Goal: Task Accomplishment & Management: Manage account settings

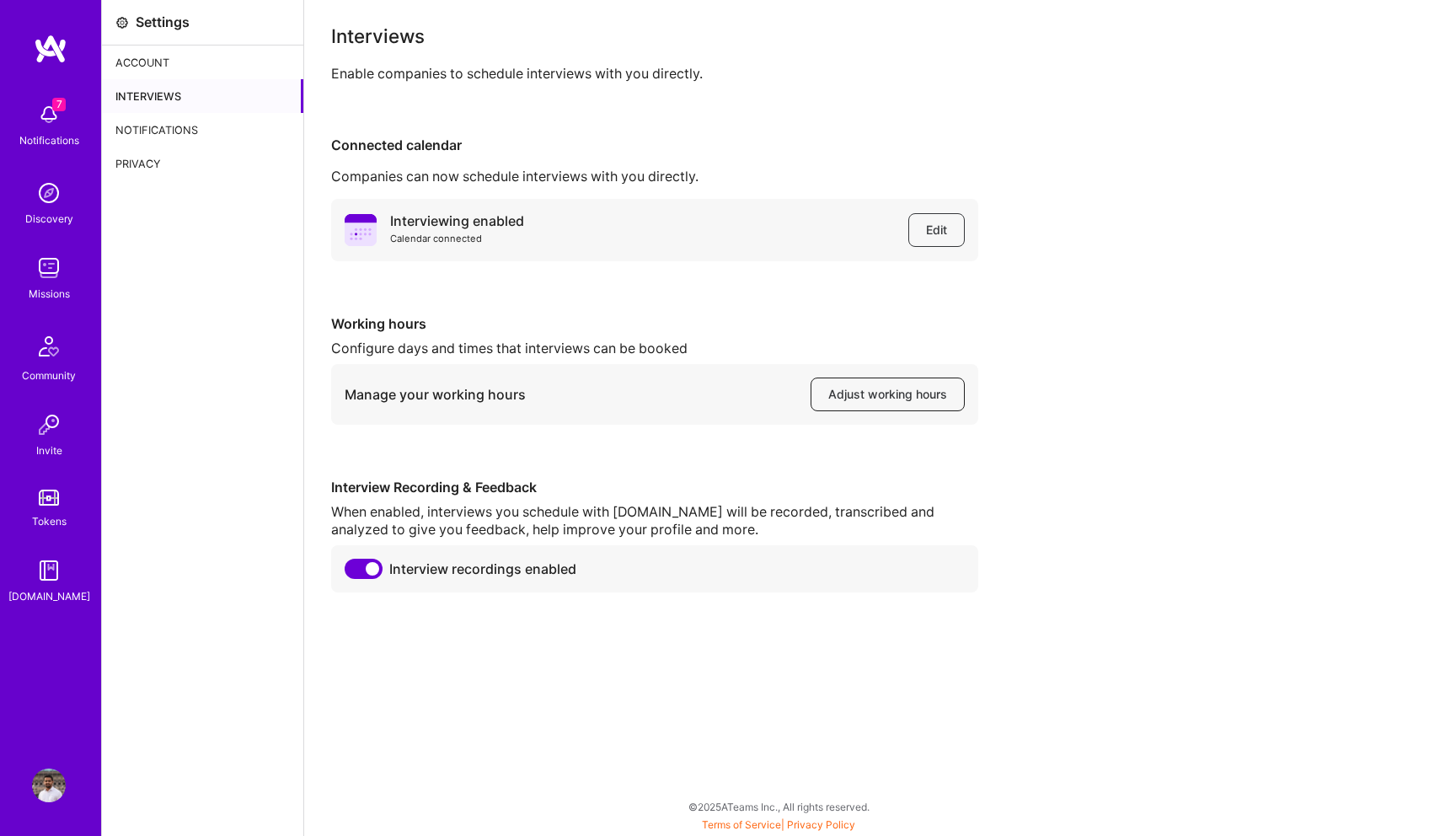
click at [843, 388] on span "Adjust working hours" at bounding box center [888, 394] width 119 height 17
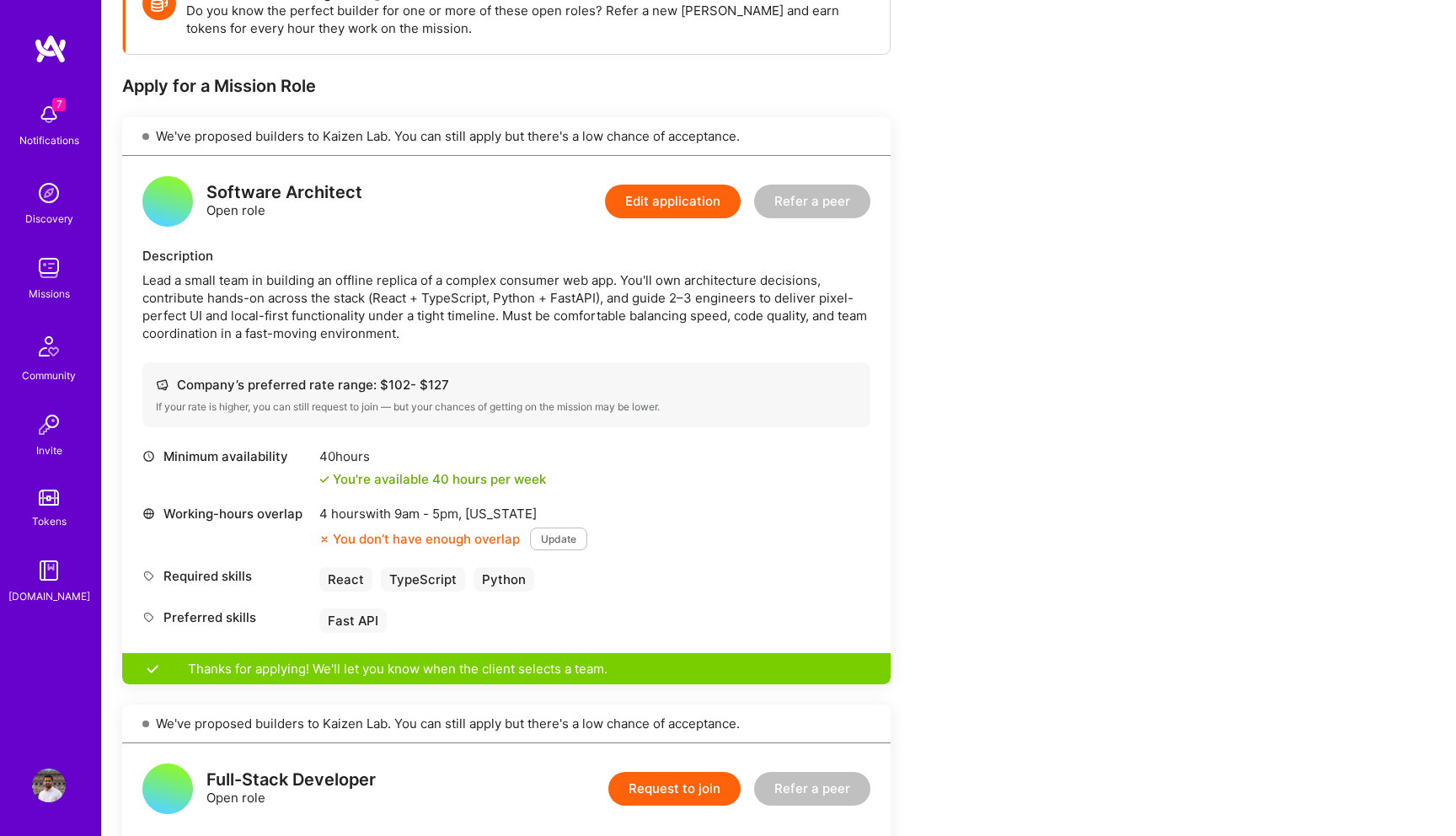
scroll to position [282, 0]
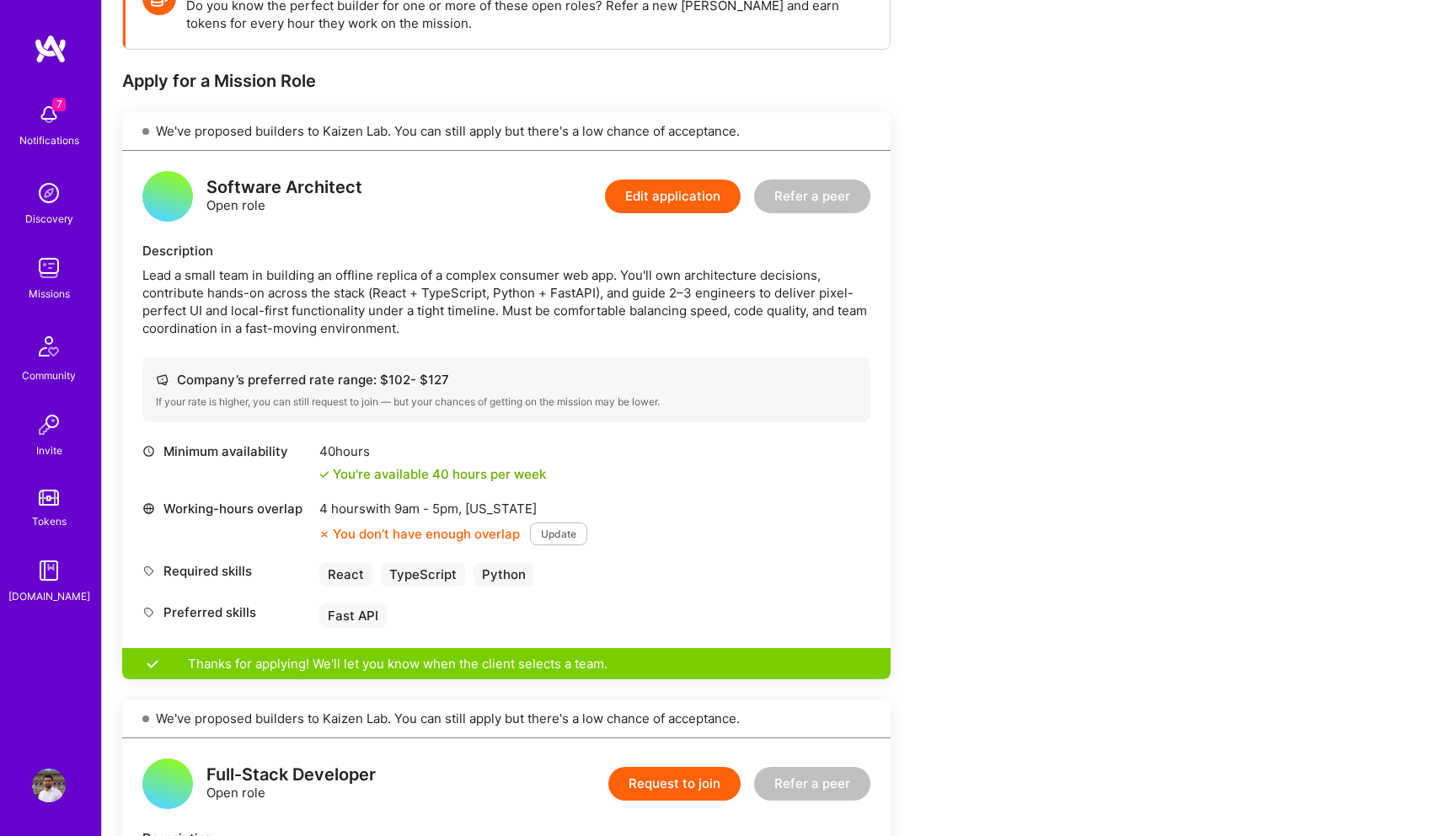
click at [557, 538] on button "Update" at bounding box center [559, 534] width 57 height 23
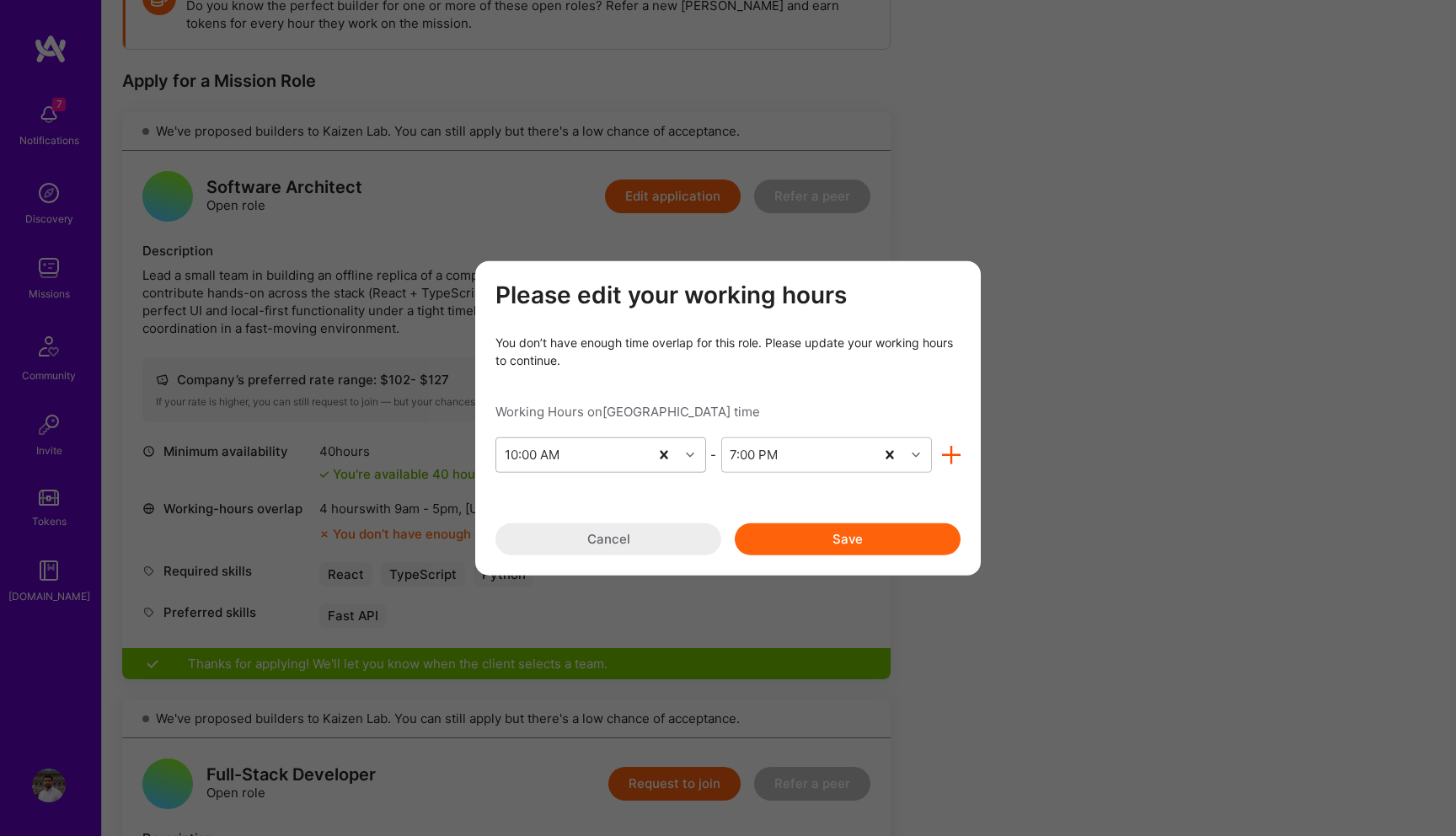
click at [572, 462] on div "10:00 AM" at bounding box center [572, 453] width 152 height 33
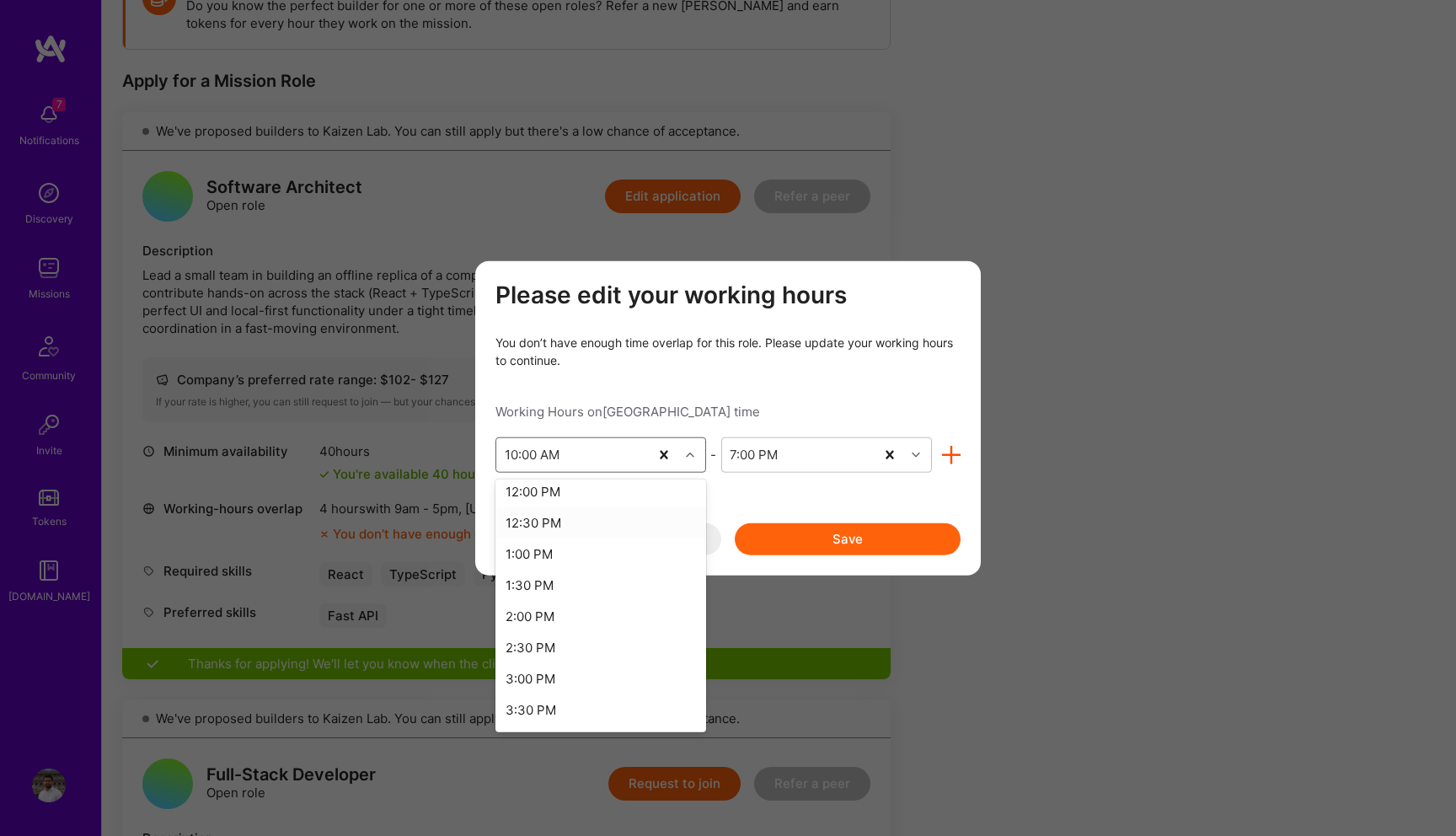
scroll to position [778, 0]
click at [584, 594] on div "2:00 PM" at bounding box center [600, 592] width 210 height 31
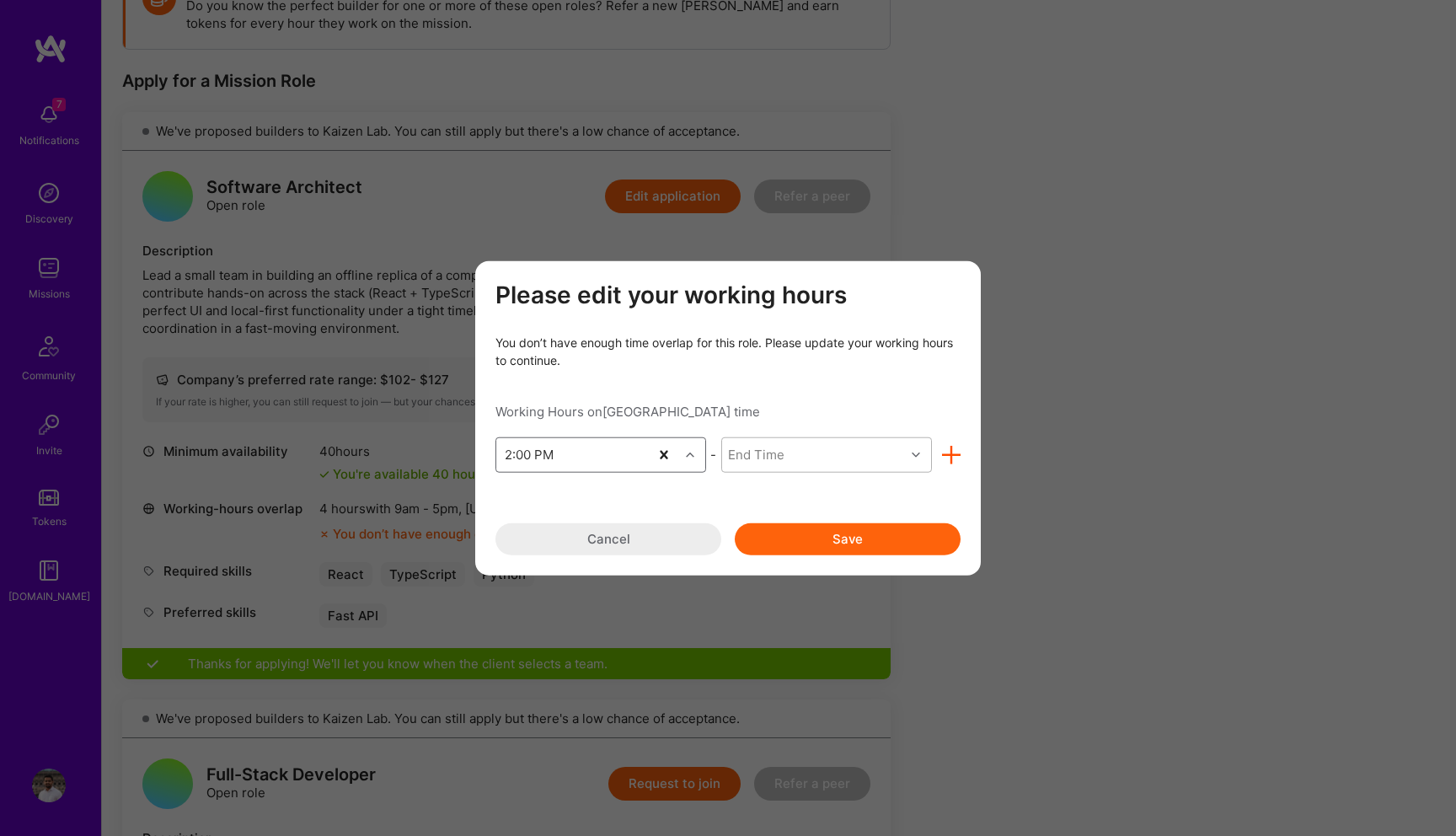
click at [766, 467] on div "End Time" at bounding box center [813, 453] width 183 height 33
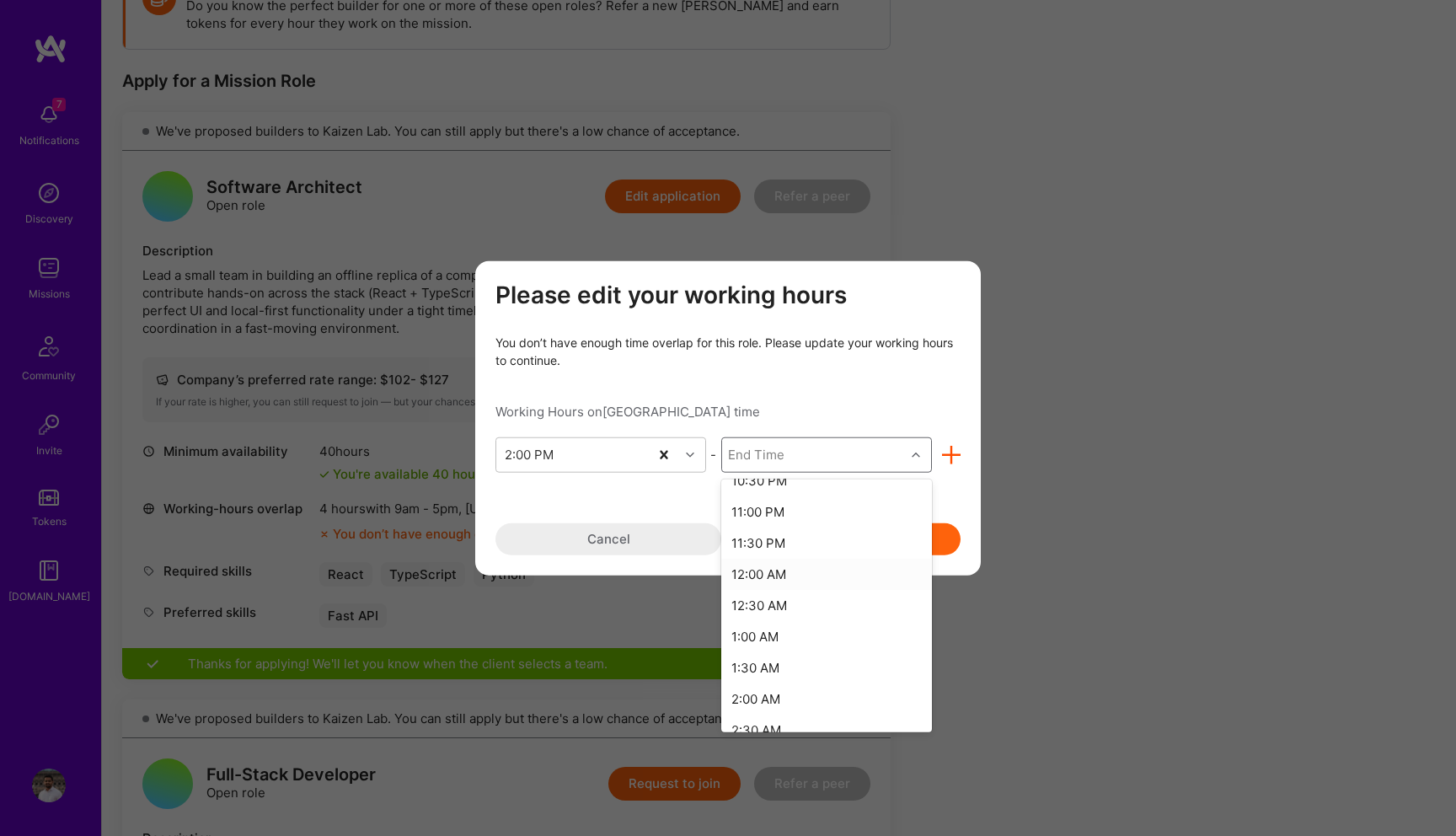
scroll to position [538, 0]
click at [766, 523] on div "11:00 PM" at bounding box center [827, 520] width 210 height 31
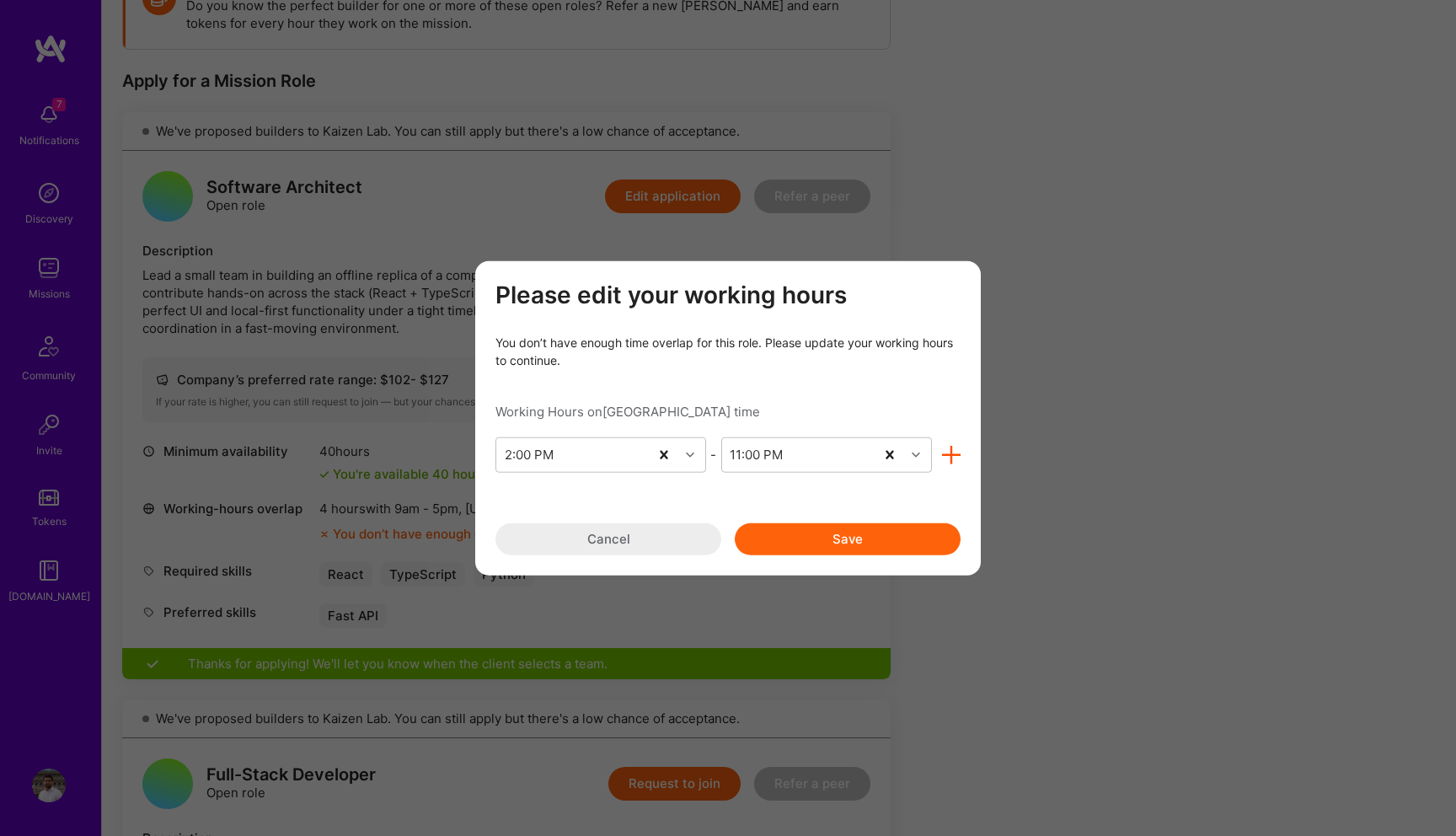
click at [766, 532] on button "Save" at bounding box center [848, 539] width 226 height 32
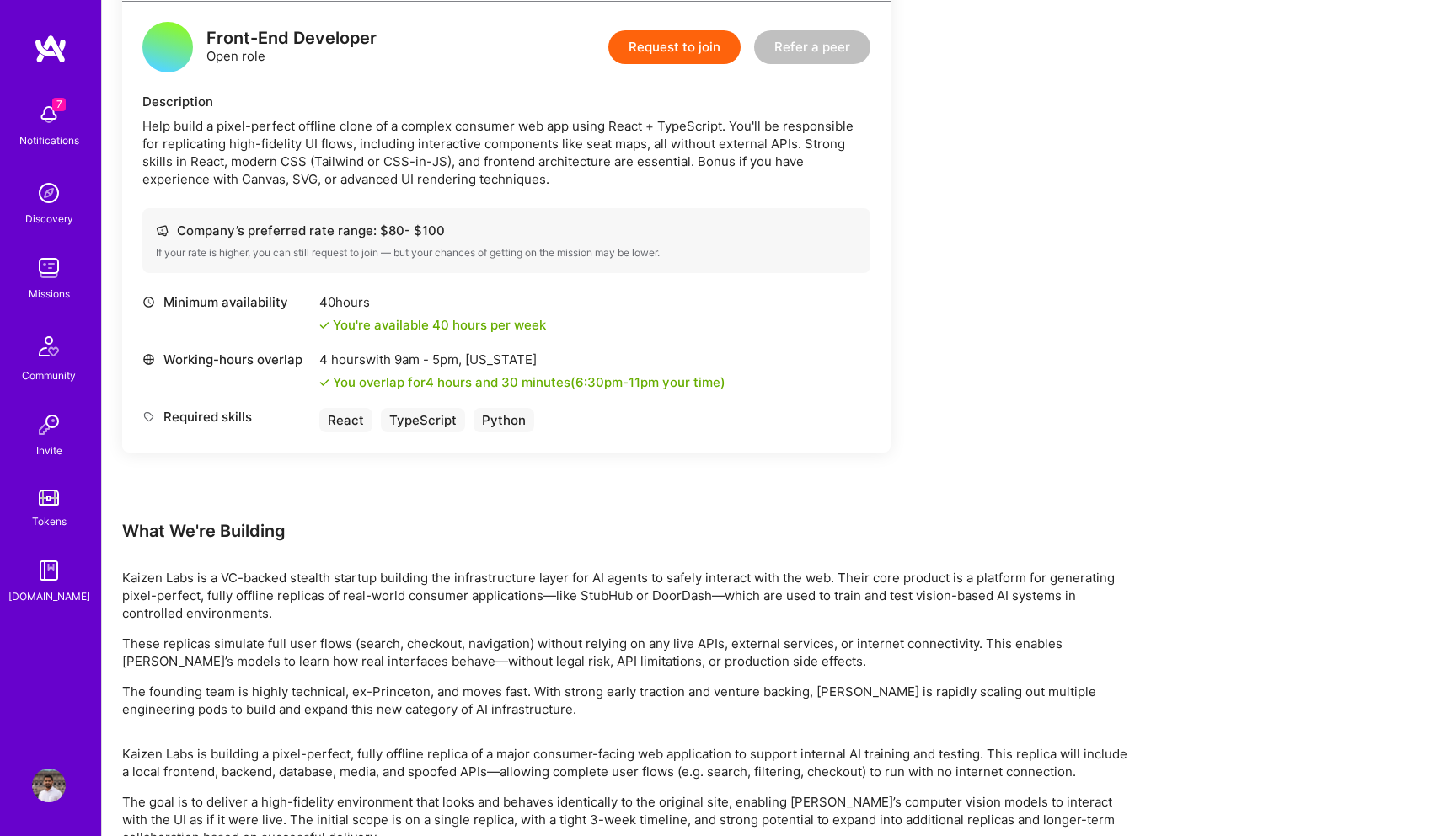
scroll to position [1586, 0]
